Goal: Task Accomplishment & Management: Manage account settings

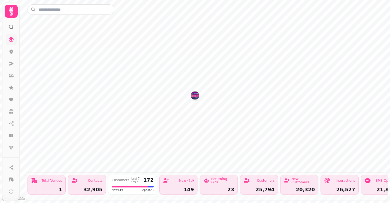
click at [8, 41] on icon at bounding box center [10, 39] width 5 height 5
click at [10, 39] on icon at bounding box center [11, 39] width 5 height 5
click at [10, 11] on icon at bounding box center [11, 11] width 4 height 9
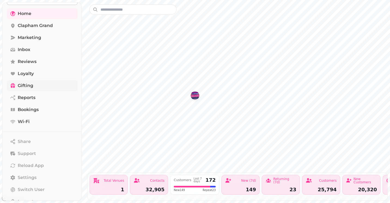
scroll to position [49, 0]
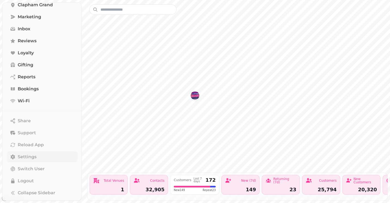
click at [24, 158] on span "Settings" at bounding box center [27, 156] width 19 height 7
